Goal: Navigation & Orientation: Find specific page/section

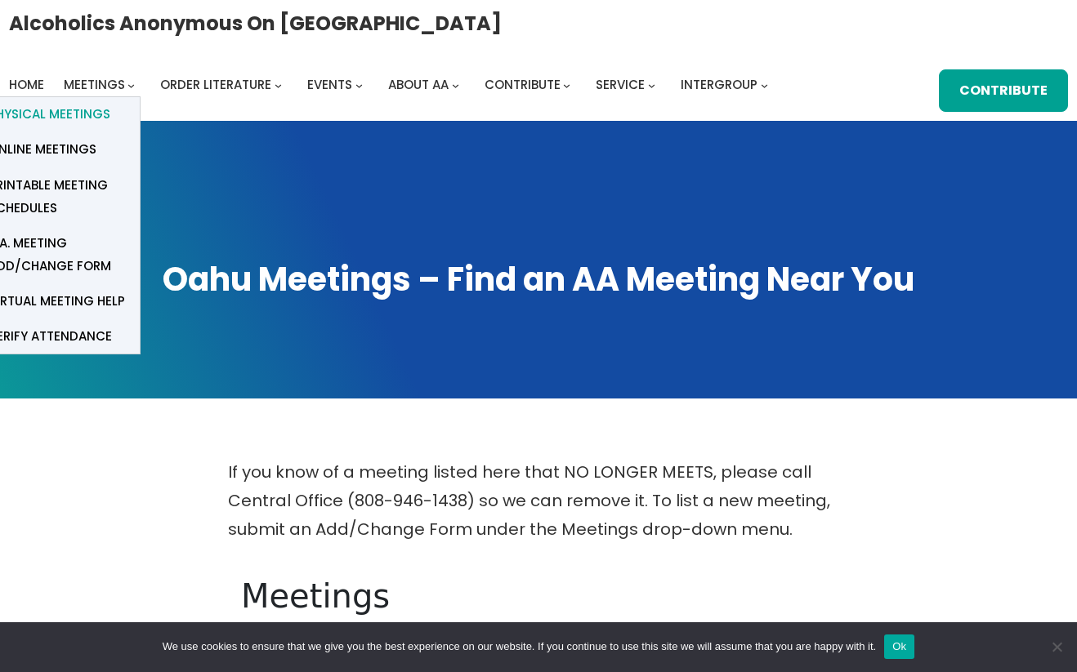
click at [91, 119] on span "Physical Meetings" at bounding box center [50, 114] width 122 height 23
click at [86, 114] on span "Physical Meetings" at bounding box center [50, 114] width 122 height 23
click at [82, 108] on span "Physical Meetings" at bounding box center [50, 114] width 122 height 23
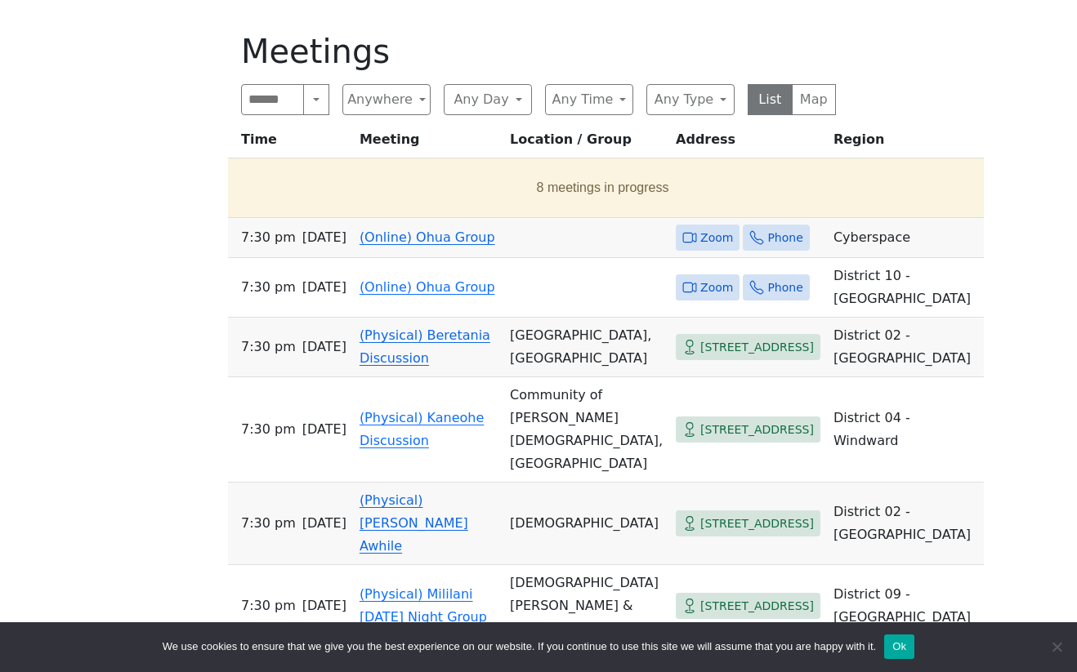
scroll to position [546, 0]
click at [485, 103] on button "Any Day" at bounding box center [488, 98] width 88 height 31
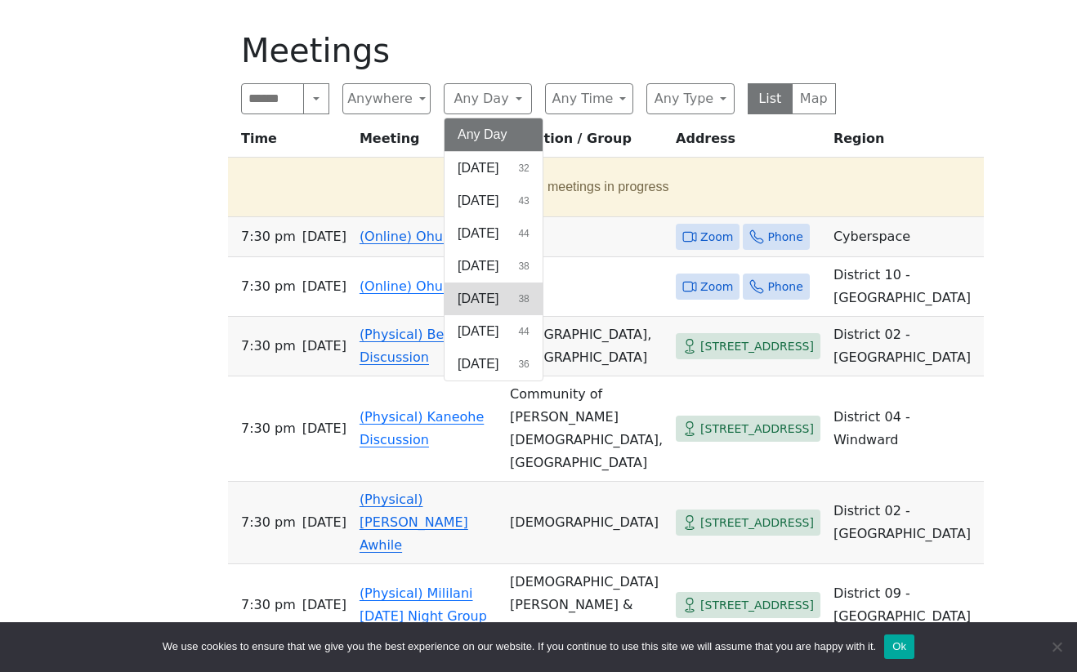
click at [498, 291] on span "[DATE]" at bounding box center [478, 299] width 41 height 20
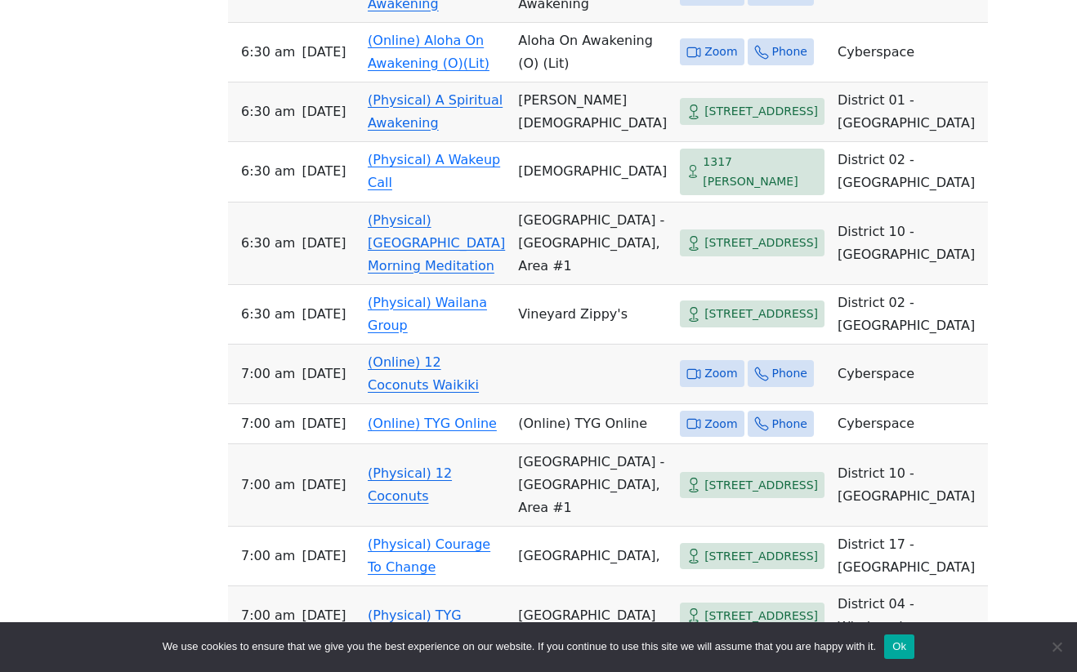
scroll to position [739, 0]
